Goal: Transaction & Acquisition: Subscribe to service/newsletter

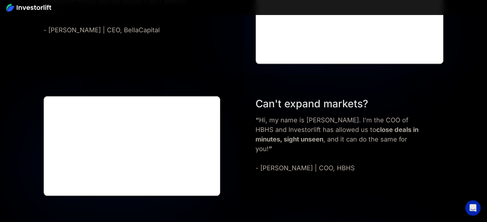
click at [33, 10] on img at bounding box center [28, 8] width 45 height 8
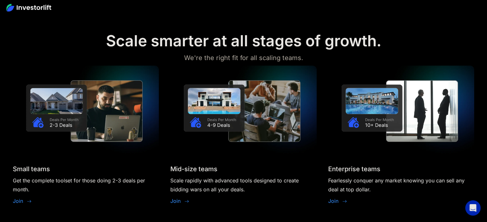
scroll to position [768, 0]
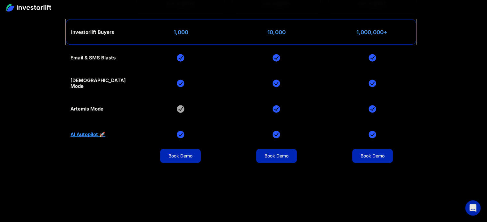
scroll to position [2647, 0]
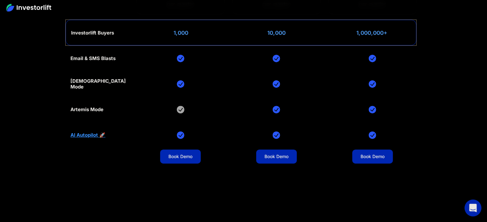
click at [471, 204] on icon "Open Intercom Messenger" at bounding box center [472, 208] width 8 height 8
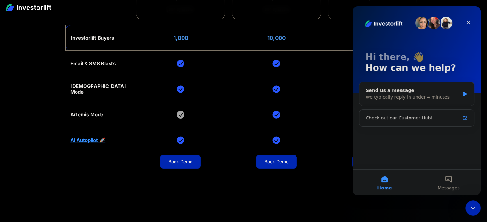
scroll to position [2583, 0]
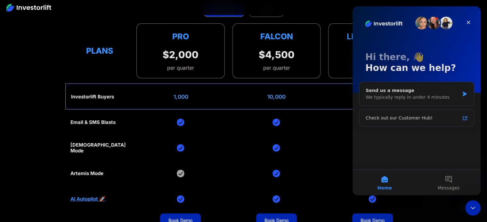
click at [211, 110] on div "Email & SMS Blasts God Mode Artemis Mode AI Autopilot 🚀 Book Demo Book Demo Boo…" at bounding box center [243, 199] width 346 height 179
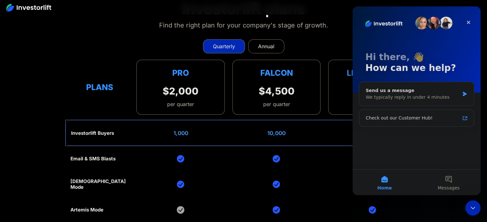
scroll to position [2551, 0]
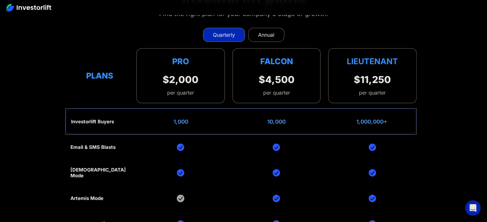
scroll to position [2558, 0]
click at [271, 28] on link "Annual" at bounding box center [266, 35] width 36 height 14
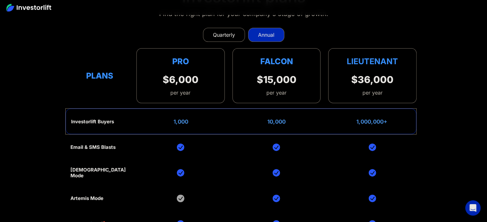
click at [222, 31] on div "Quarterly" at bounding box center [224, 35] width 22 height 8
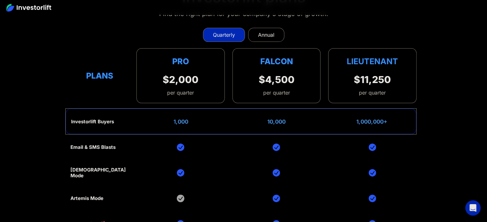
click at [268, 31] on div "Annual" at bounding box center [266, 35] width 16 height 8
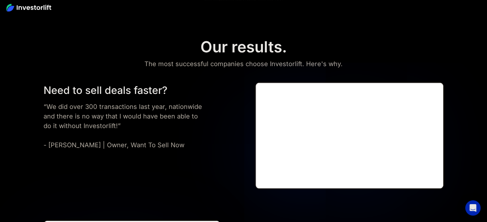
scroll to position [1399, 0]
